Goal: Information Seeking & Learning: Learn about a topic

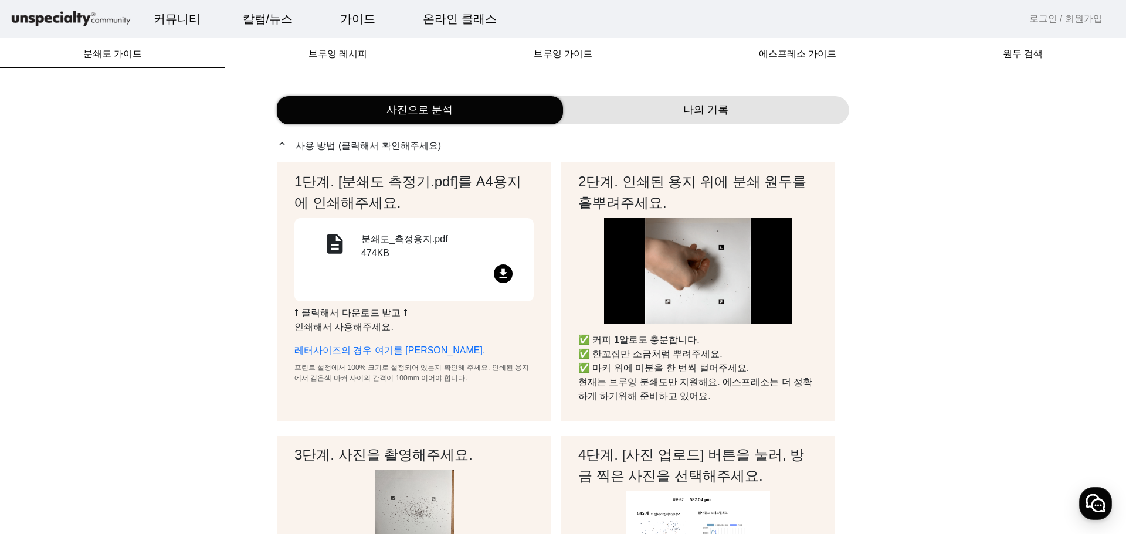
click at [722, 115] on span "나의 기록" at bounding box center [705, 110] width 45 height 16
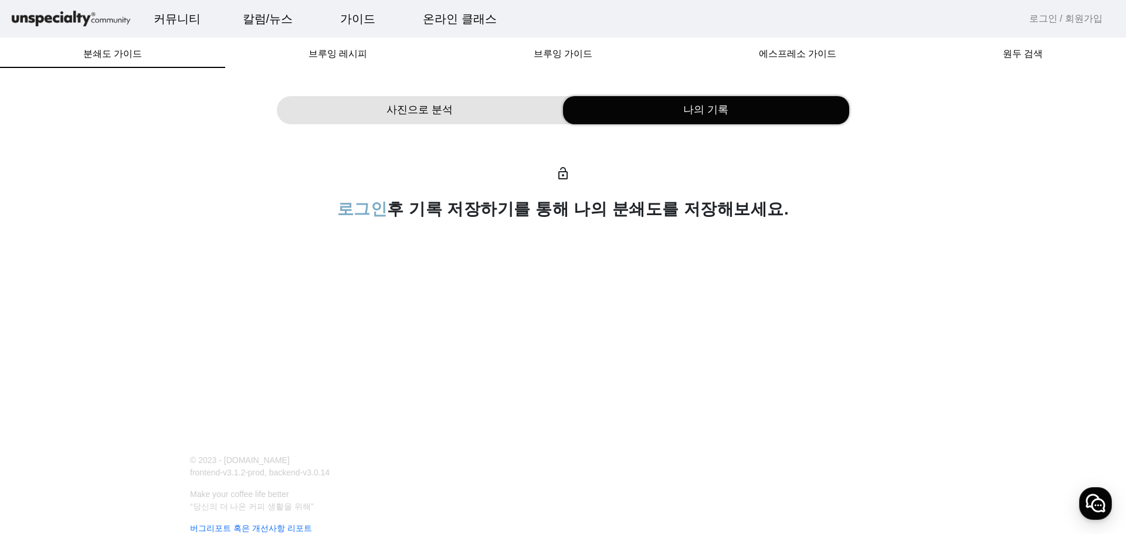
click at [478, 114] on div "사진으로 분석" at bounding box center [420, 110] width 286 height 28
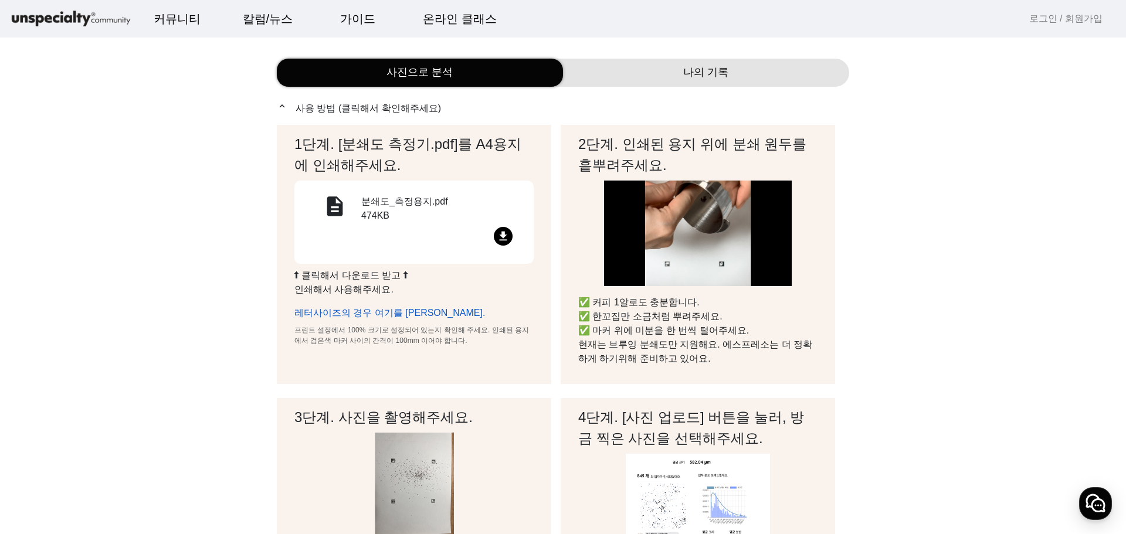
scroll to position [59, 0]
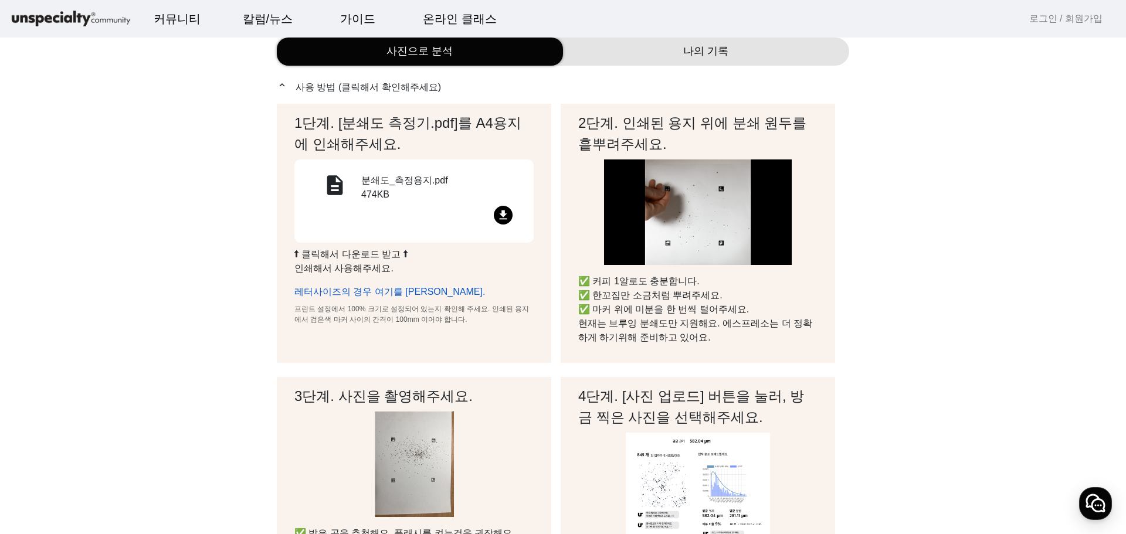
click at [383, 288] on link "레터사이즈의 경우 여기를 [PERSON_NAME]." at bounding box center [389, 292] width 191 height 10
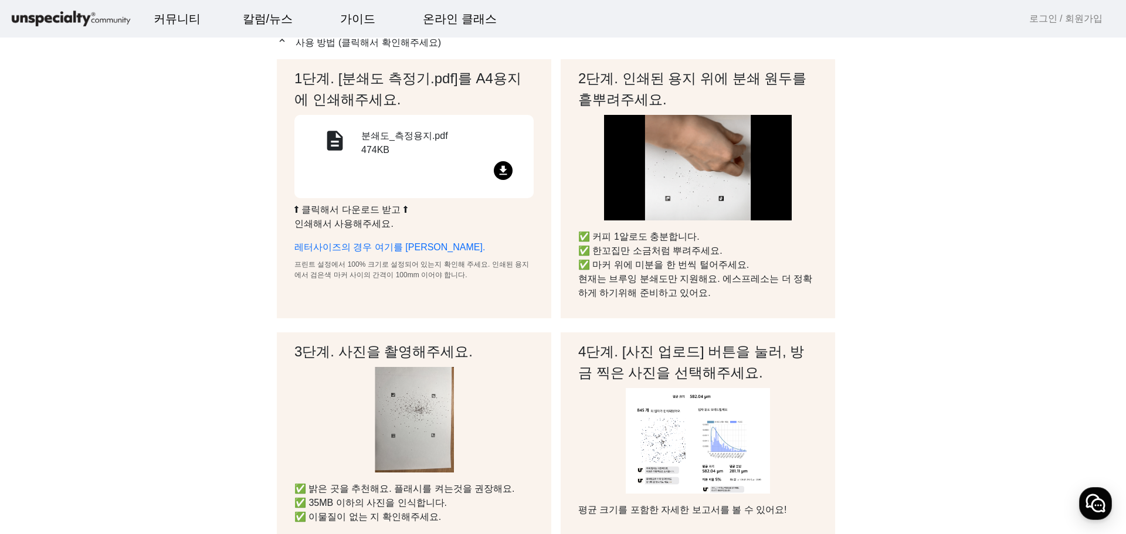
scroll to position [0, 0]
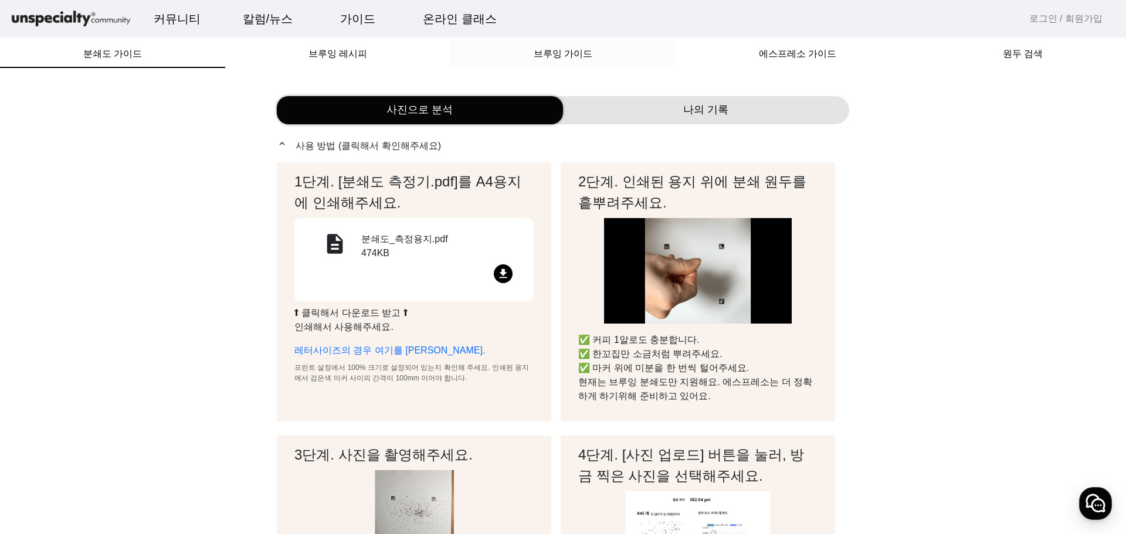
click at [579, 52] on span "브루잉 가이드" at bounding box center [563, 53] width 59 height 9
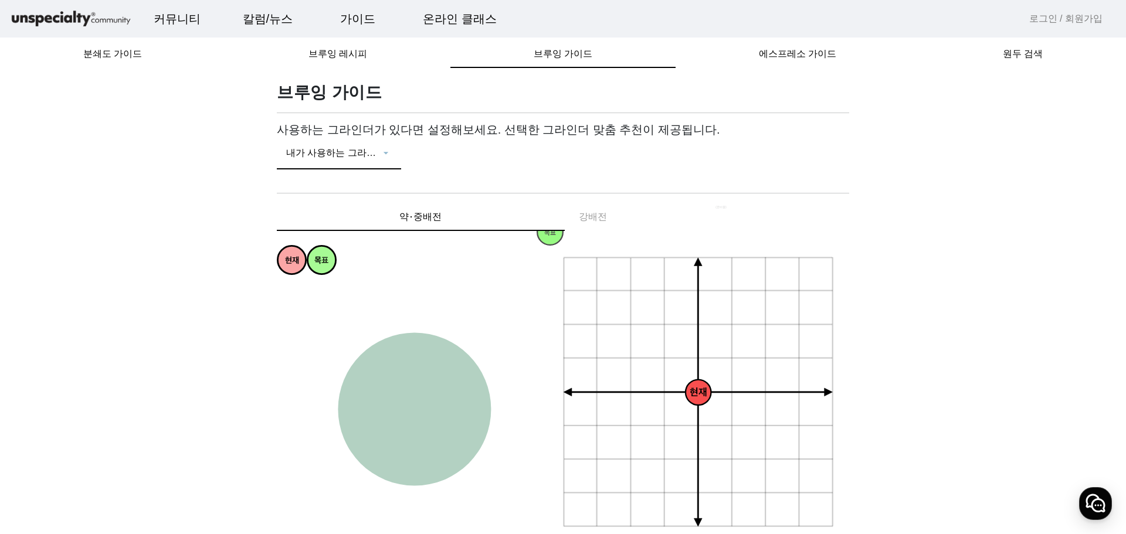
click at [360, 154] on span at bounding box center [333, 158] width 94 height 14
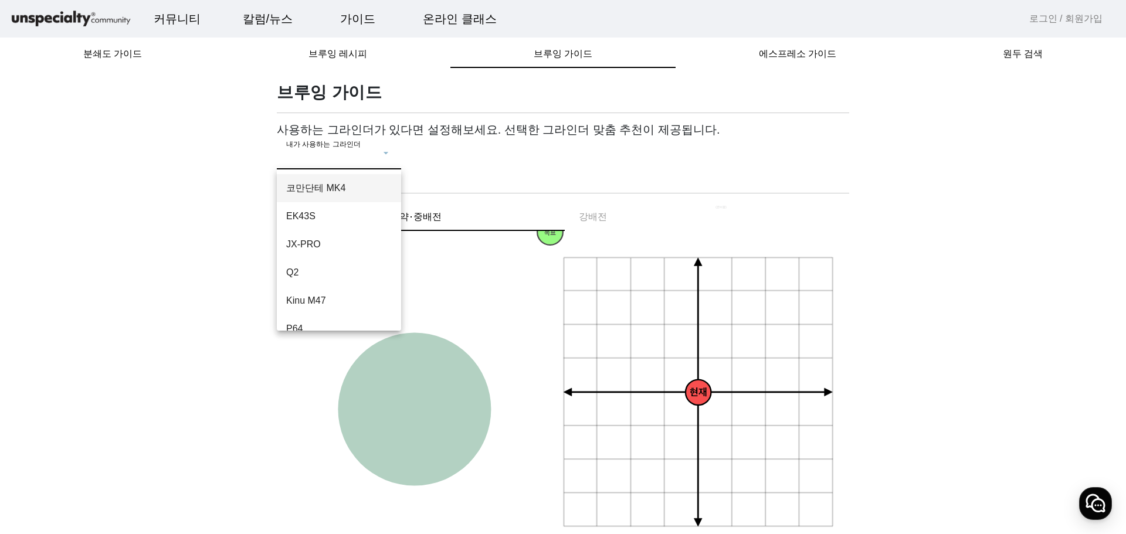
click at [164, 232] on div at bounding box center [563, 267] width 1126 height 534
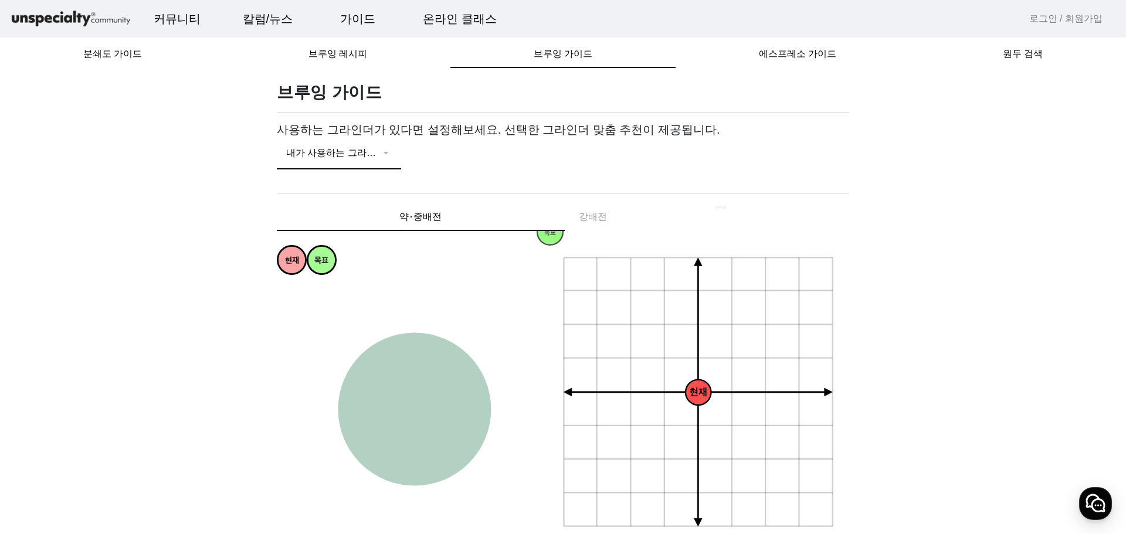
click at [323, 158] on span at bounding box center [333, 158] width 94 height 14
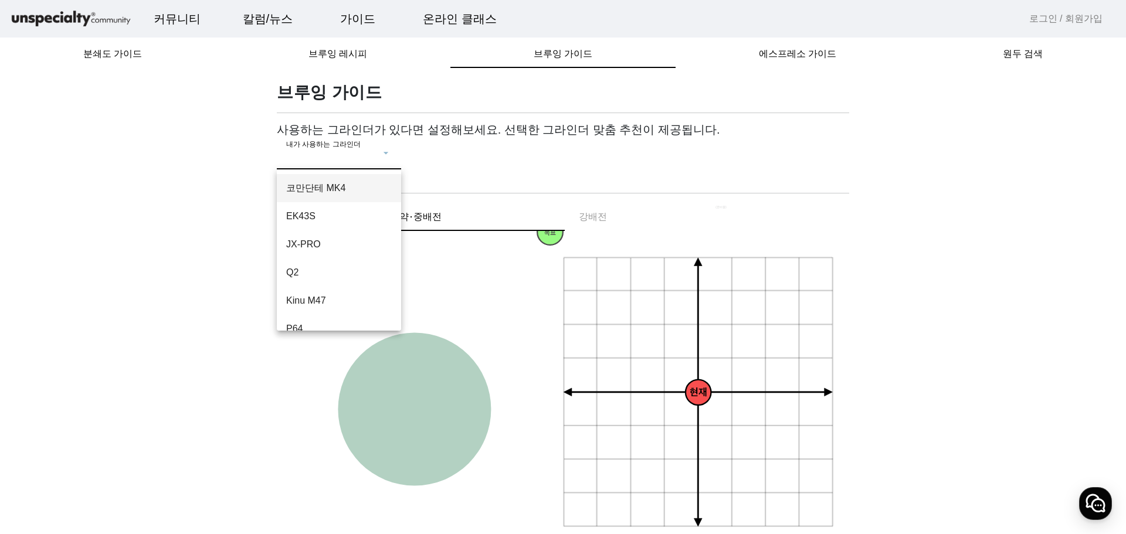
click at [636, 150] on div at bounding box center [563, 267] width 1126 height 534
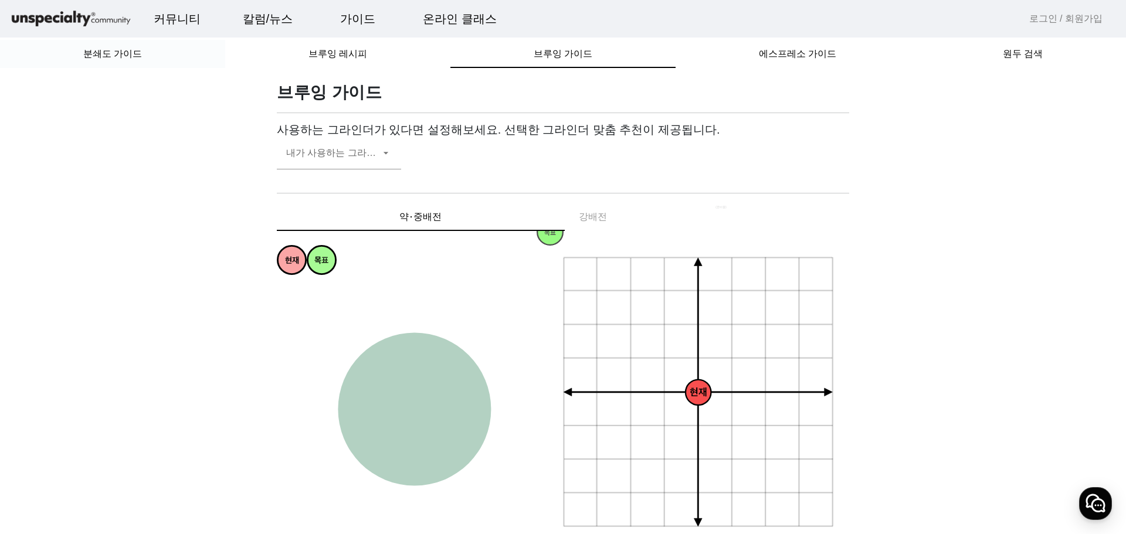
click at [147, 61] on div "분쇄도 가이드" at bounding box center [112, 54] width 225 height 28
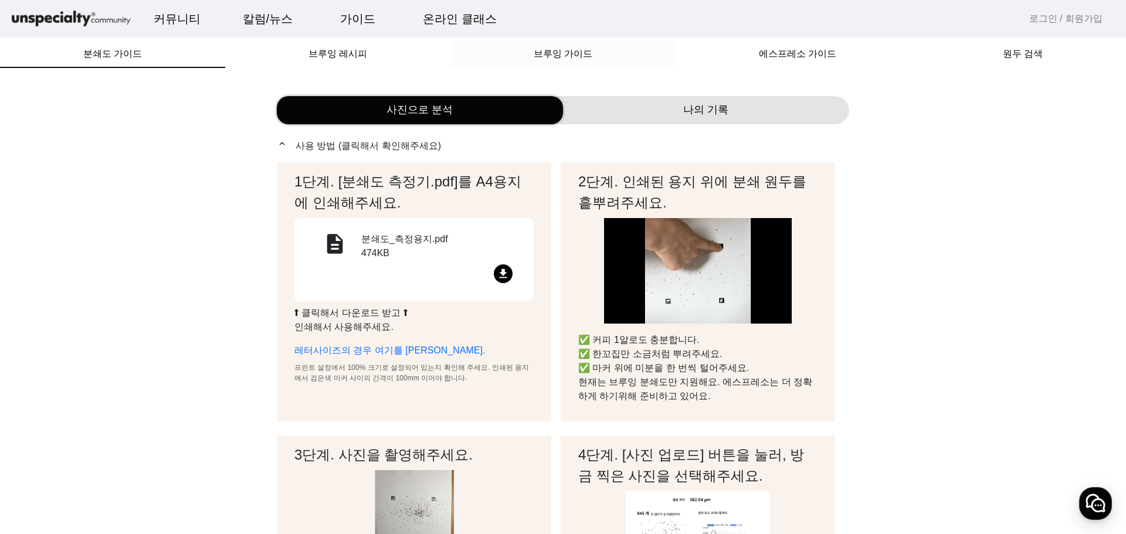
click at [499, 52] on div "브루잉 가이드" at bounding box center [562, 54] width 225 height 28
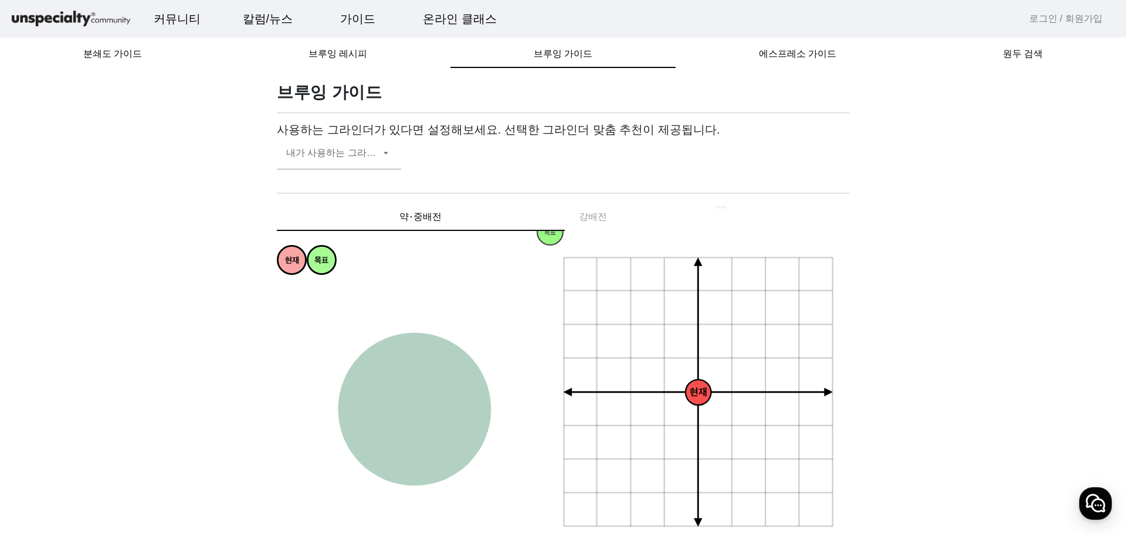
click at [596, 220] on div "약⋅중배전 강배전" at bounding box center [563, 217] width 572 height 28
click at [598, 215] on div "약⋅중배전 강배전" at bounding box center [563, 217] width 572 height 28
click at [433, 213] on span "약⋅중배전" at bounding box center [420, 216] width 42 height 9
